Goal: Task Accomplishment & Management: Use online tool/utility

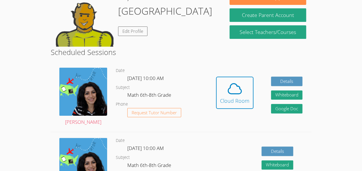
scroll to position [69, 0]
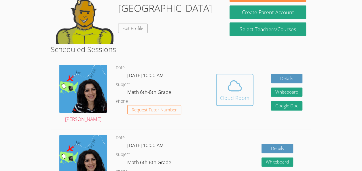
click at [233, 102] on div "Cloud Room" at bounding box center [234, 98] width 29 height 8
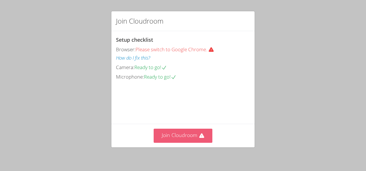
click at [185, 140] on button "Join Cloudroom" at bounding box center [183, 136] width 59 height 14
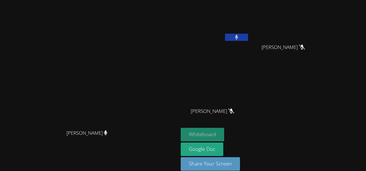
click at [224, 134] on button "Whiteboard" at bounding box center [202, 135] width 43 height 14
click at [248, 36] on button at bounding box center [236, 37] width 23 height 7
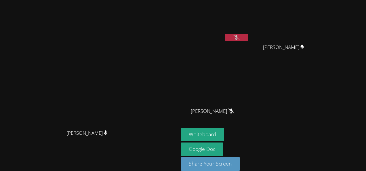
click at [290, 43] on div "Vitoria [PERSON_NAME] [PERSON_NAME] [PERSON_NAME] [PERSON_NAME] [PERSON_NAME] […" at bounding box center [250, 64] width 139 height 125
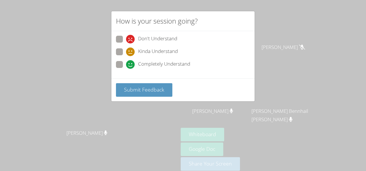
click at [148, 65] on span "Completely Understand" at bounding box center [164, 64] width 52 height 9
click at [131, 65] on input "Completely Understand" at bounding box center [128, 63] width 5 height 5
radio input "true"
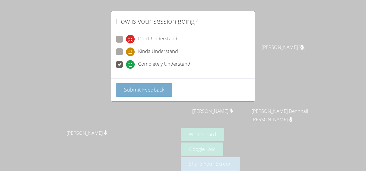
click at [149, 92] on span "Submit Feedback" at bounding box center [144, 89] width 40 height 7
